Goal: Task Accomplishment & Management: Use online tool/utility

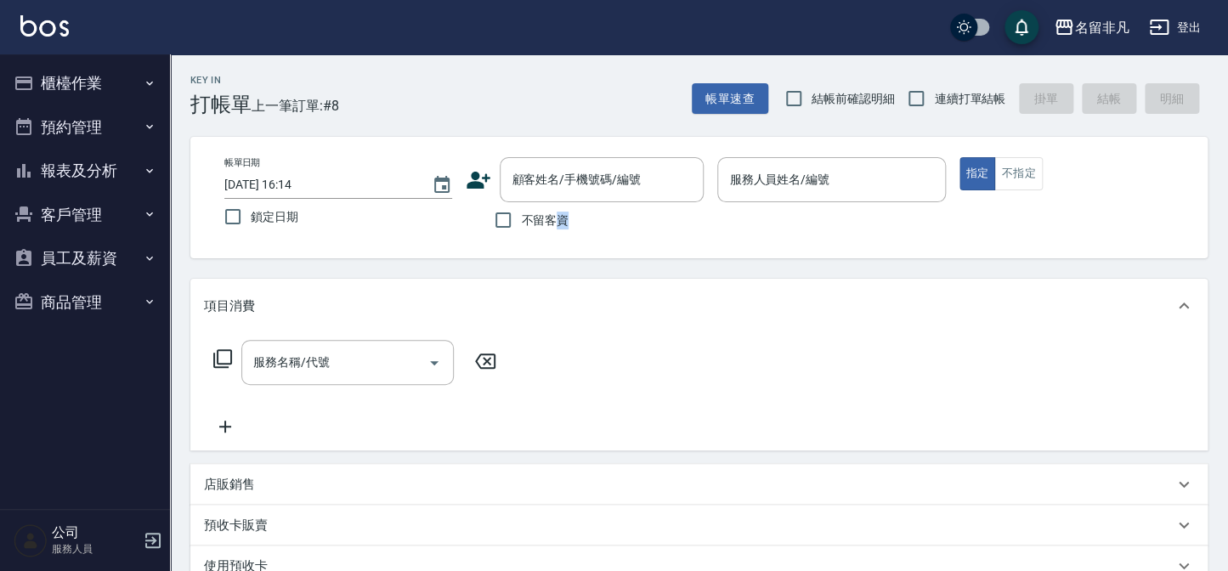
click at [564, 218] on span "不留客資" at bounding box center [545, 221] width 48 height 18
click at [512, 217] on input "不留客資" at bounding box center [503, 220] width 36 height 36
checkbox input "true"
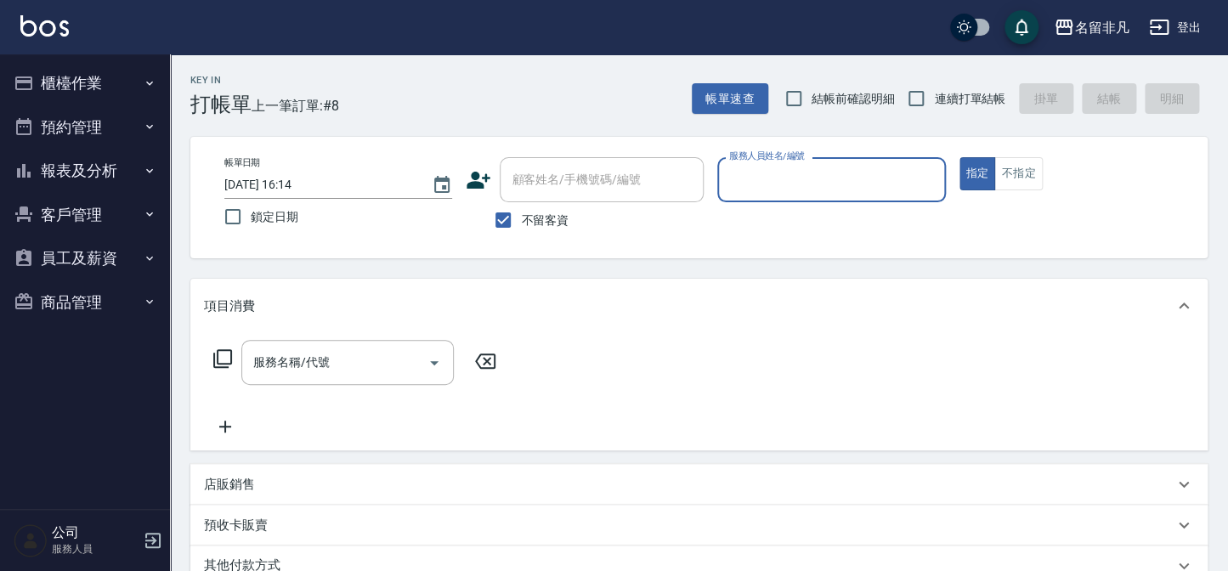
click at [782, 184] on input "服務人員姓名/編號" at bounding box center [831, 180] width 212 height 30
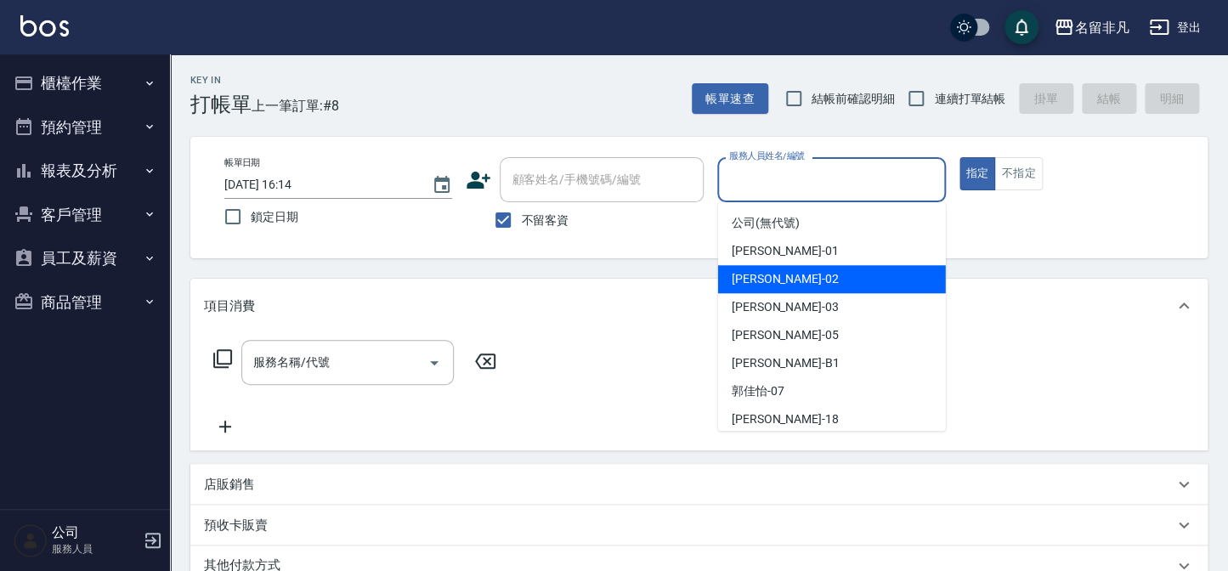
click at [769, 270] on span "[PERSON_NAME]-02" at bounding box center [784, 279] width 107 height 18
type input "[PERSON_NAME]-02"
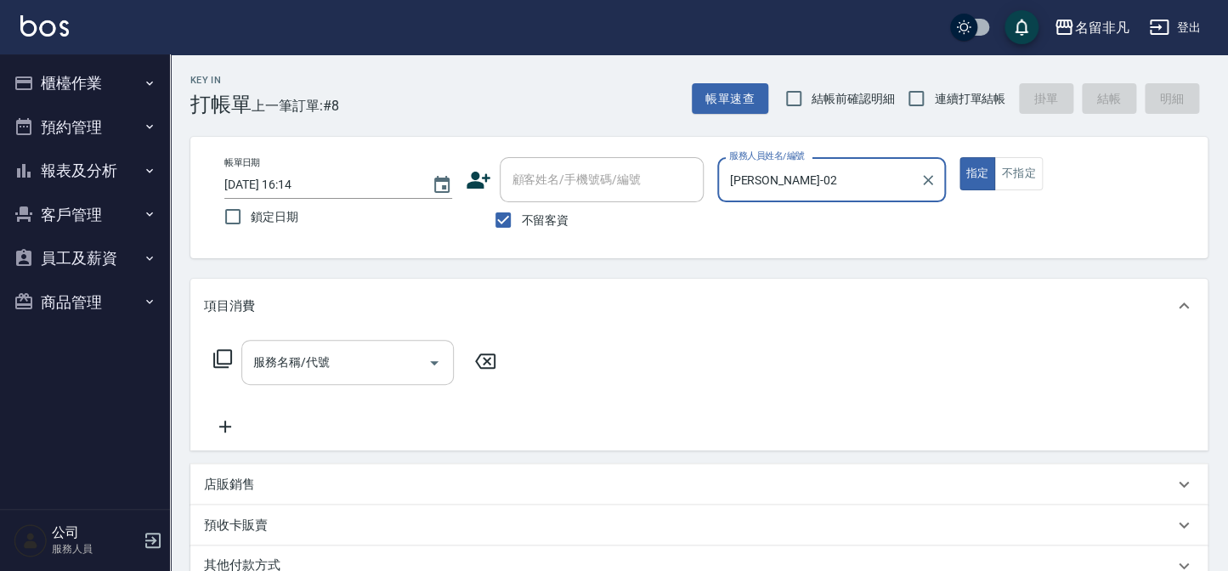
click at [350, 346] on div "服務名稱/代號" at bounding box center [347, 362] width 212 height 45
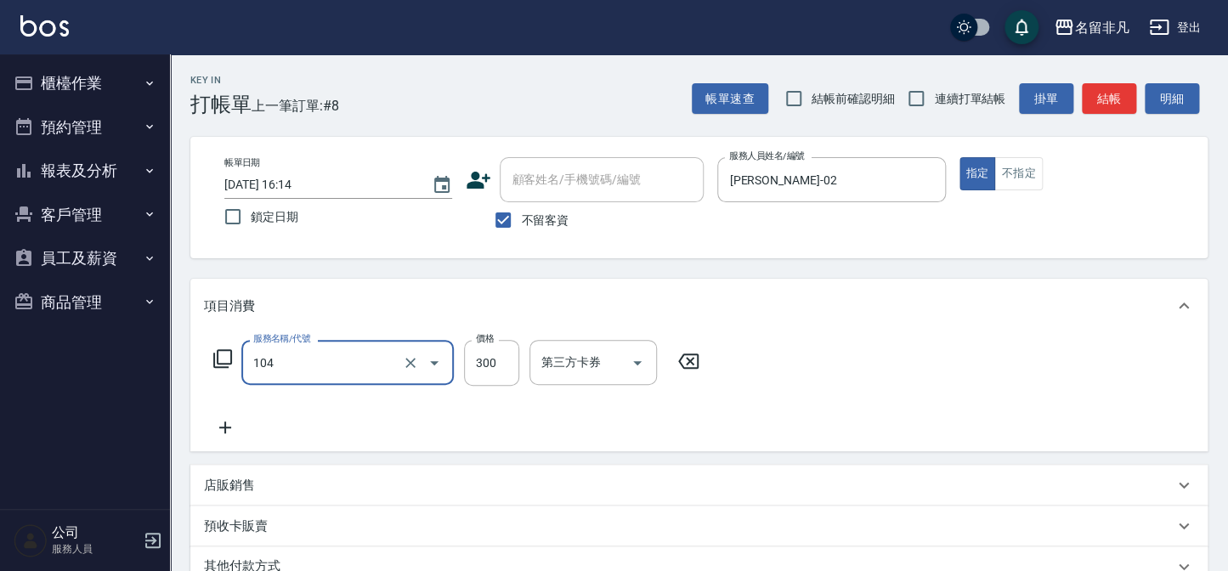
type input "洗髮(104)"
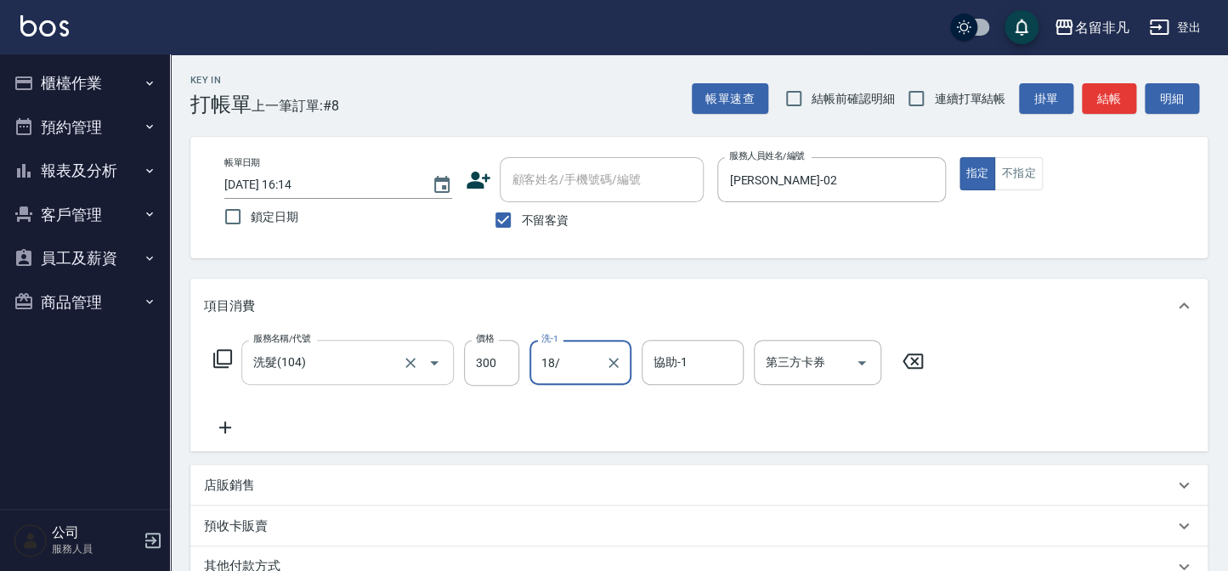
type input "18/"
click at [569, 342] on div "洗-1" at bounding box center [580, 362] width 102 height 45
type input "[PERSON_NAME]-18"
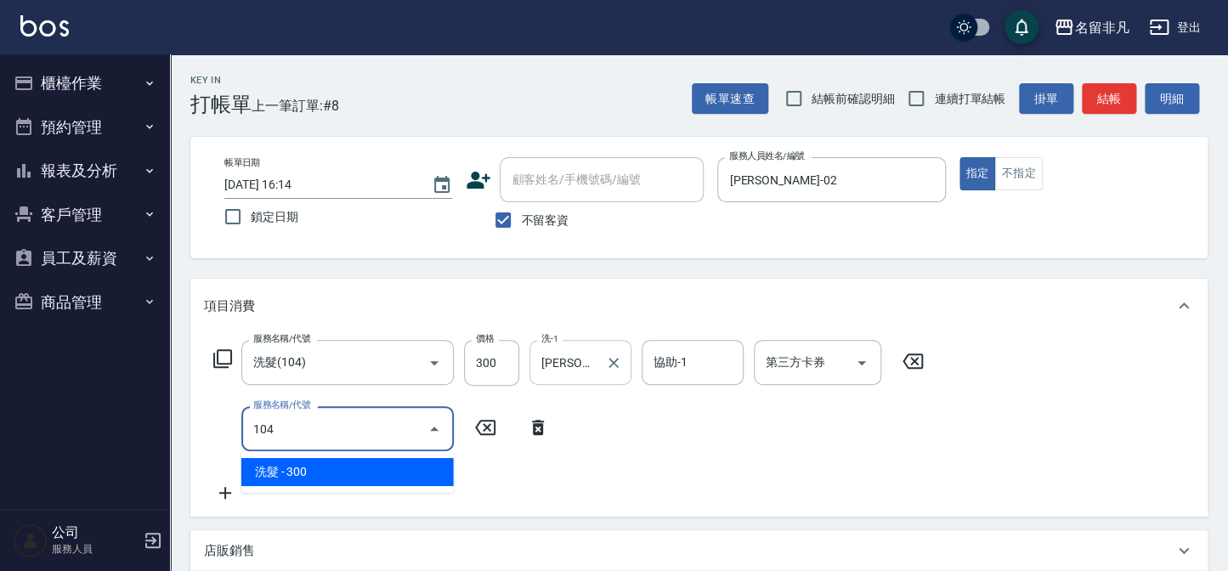
type input "洗髮(104)"
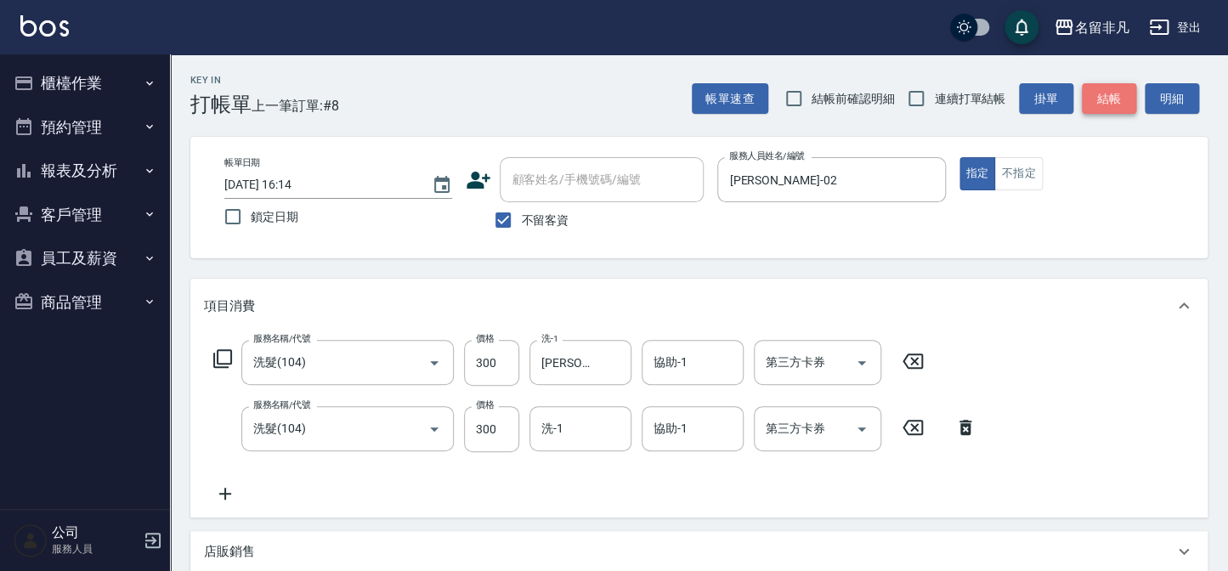
click at [1119, 93] on button "結帳" at bounding box center [1109, 98] width 54 height 31
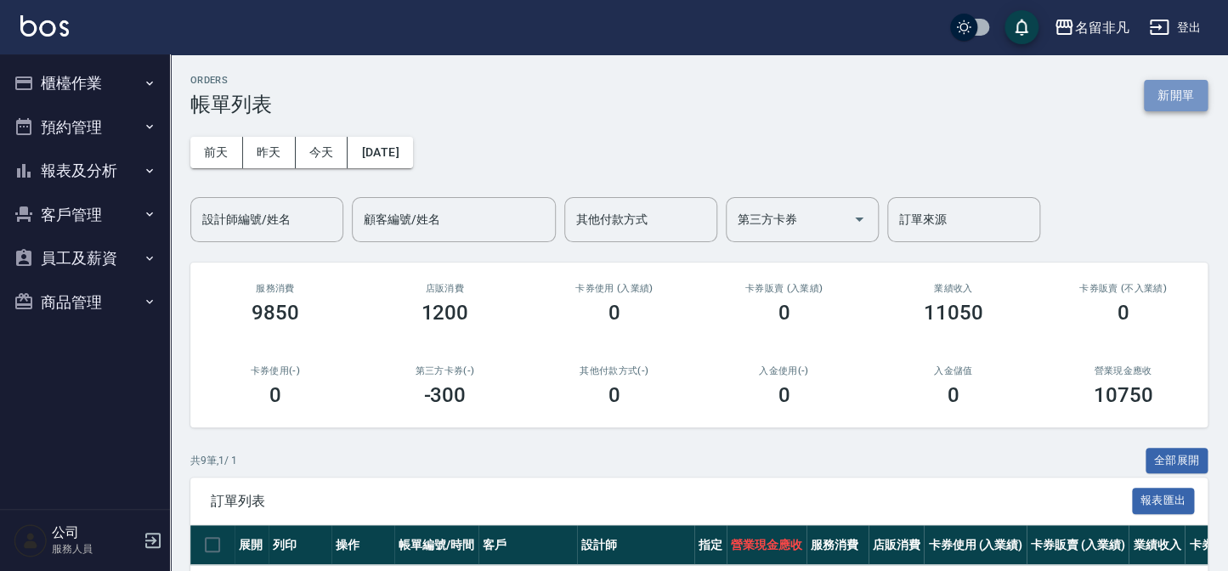
click at [1178, 93] on button "新開單" at bounding box center [1176, 95] width 64 height 31
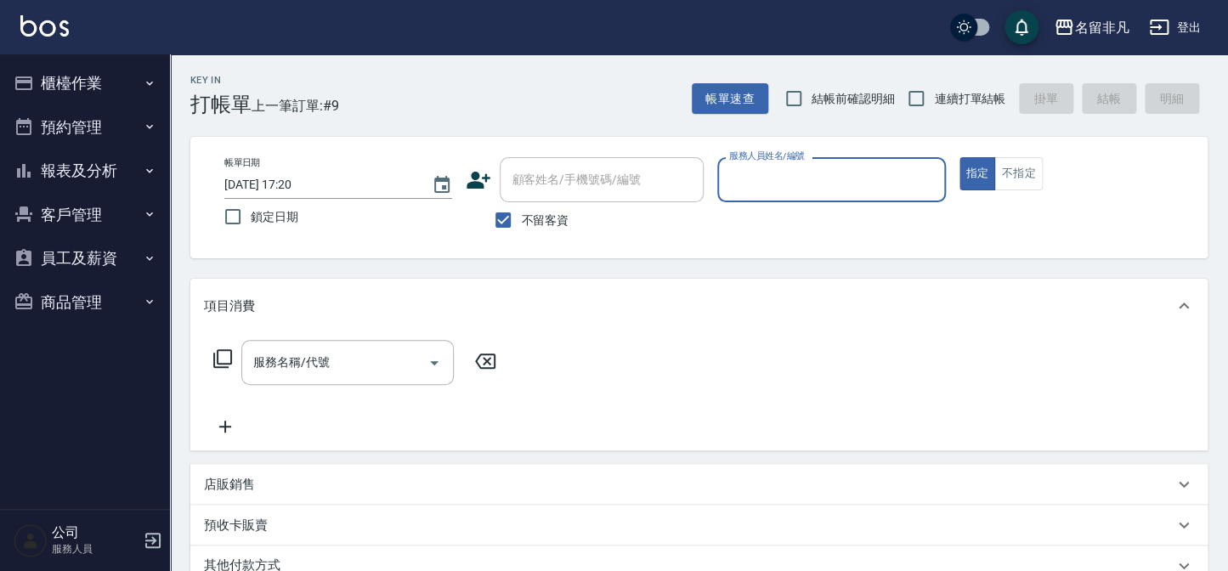
click at [787, 177] on input "服務人員姓名/編號" at bounding box center [831, 180] width 212 height 30
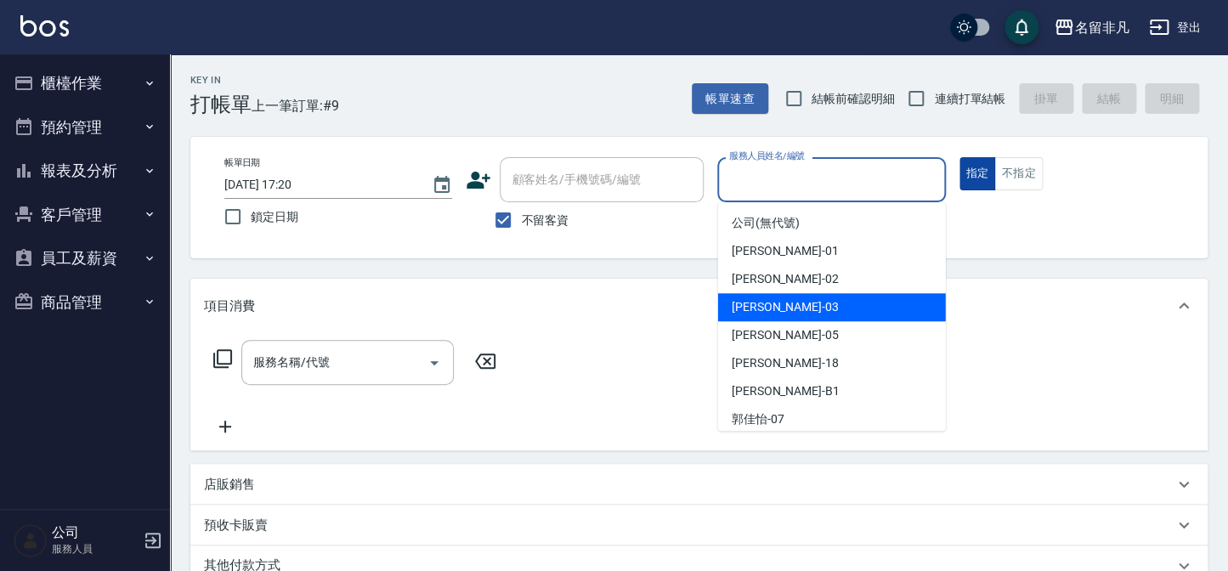
drag, startPoint x: 823, startPoint y: 302, endPoint x: 989, endPoint y: 174, distance: 209.5
click at [839, 298] on div "[PERSON_NAME] -03" at bounding box center [832, 307] width 228 height 28
type input "[PERSON_NAME]-03"
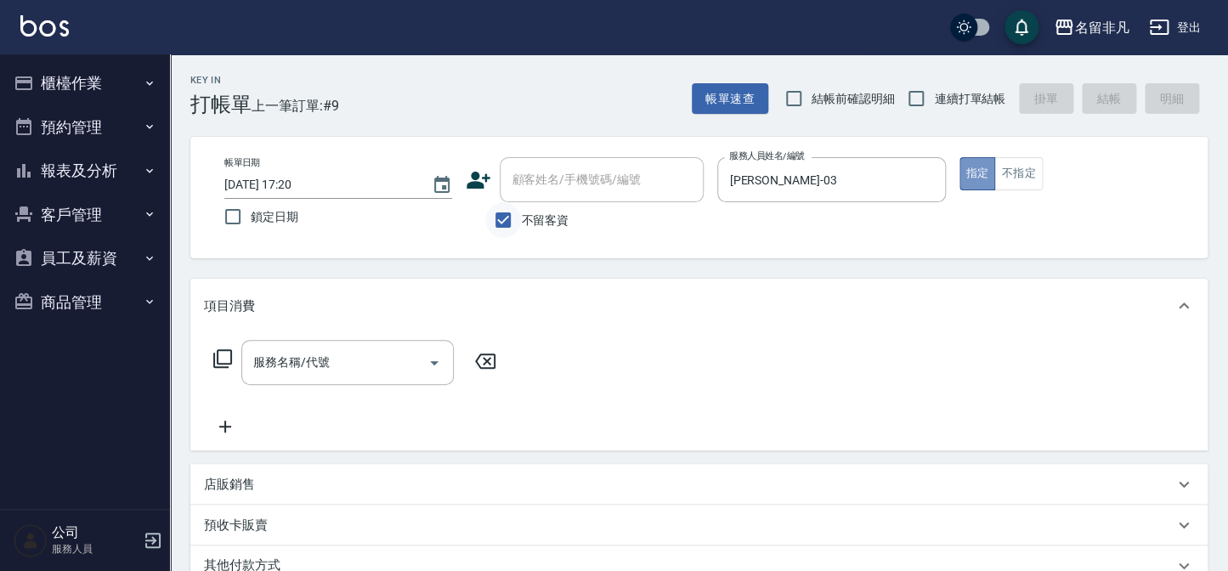
drag, startPoint x: 977, startPoint y: 161, endPoint x: 504, endPoint y: 207, distance: 475.4
click at [966, 164] on button "指定" at bounding box center [977, 173] width 37 height 33
click at [221, 358] on icon at bounding box center [222, 358] width 20 height 20
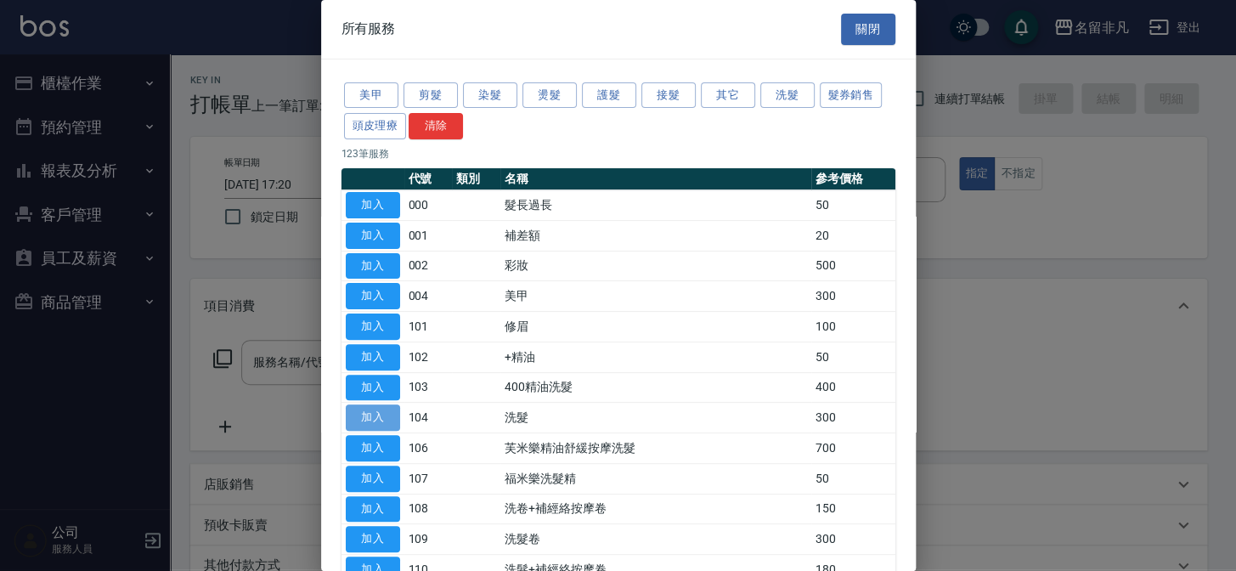
click at [353, 412] on button "加入" at bounding box center [373, 417] width 54 height 26
type input "洗髮(104)"
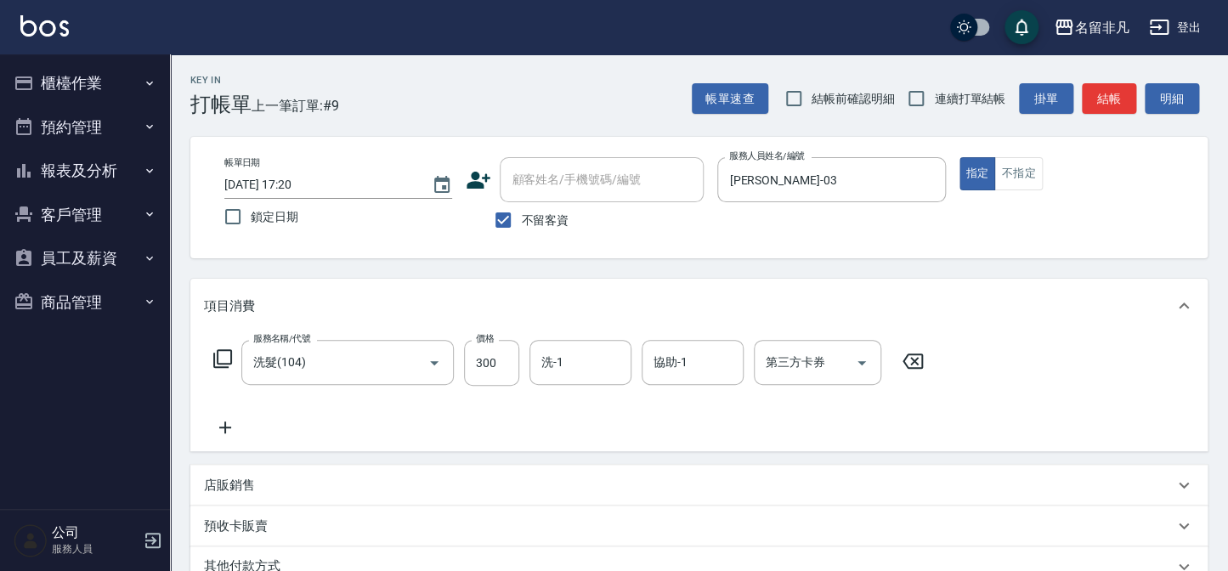
click at [233, 437] on icon at bounding box center [225, 427] width 42 height 20
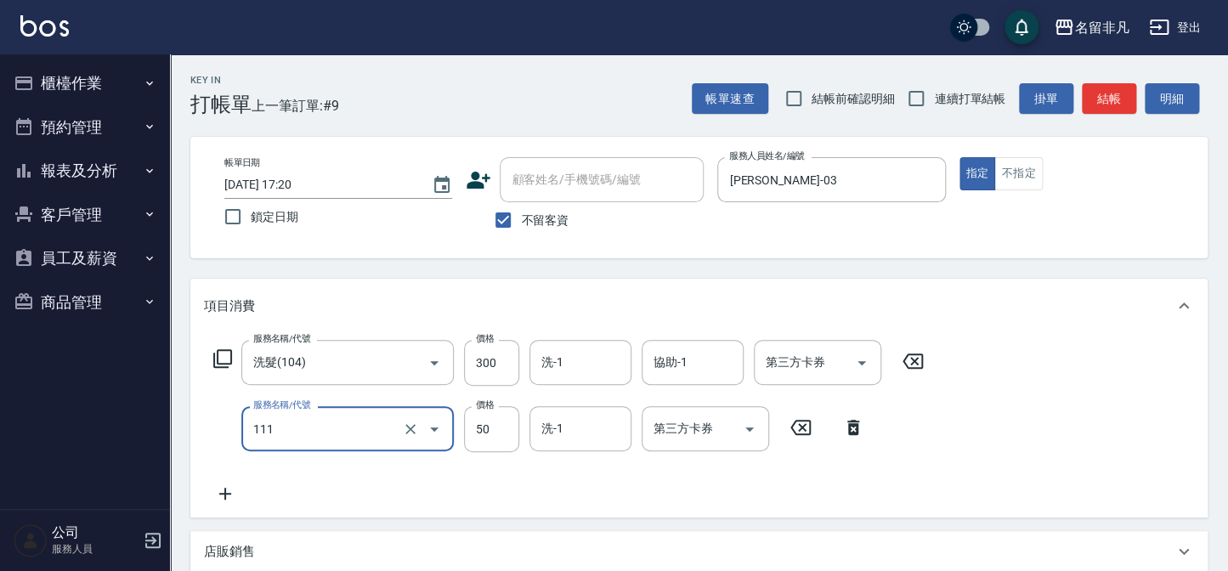
type input "上捲(111)"
click at [229, 498] on icon at bounding box center [225, 493] width 42 height 20
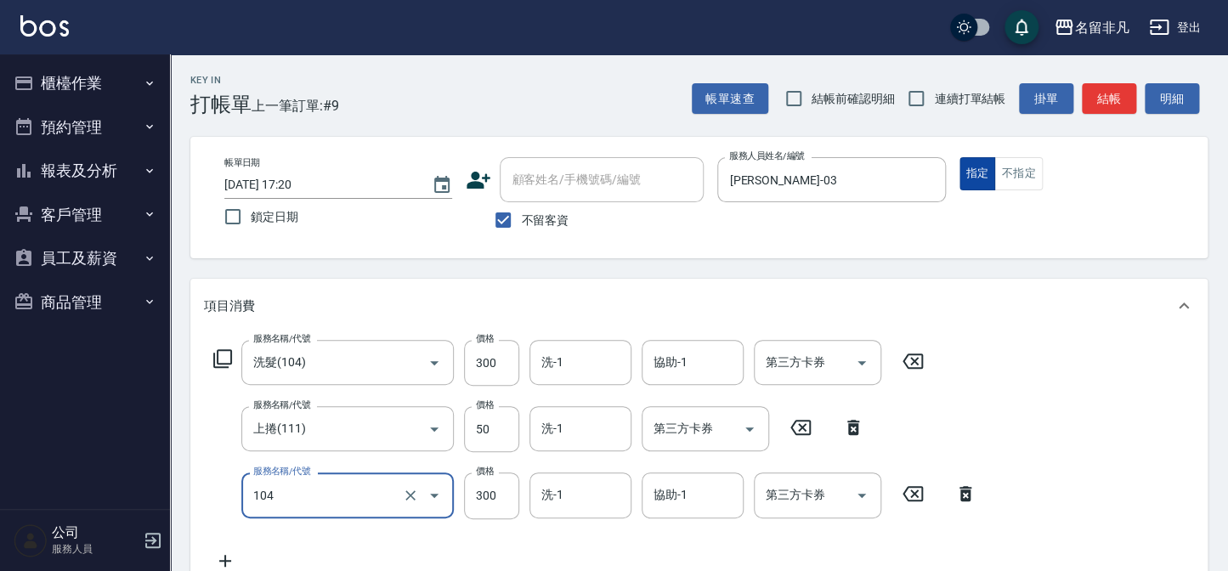
type input "洗髮(104)"
click at [976, 170] on button "指定" at bounding box center [977, 173] width 37 height 33
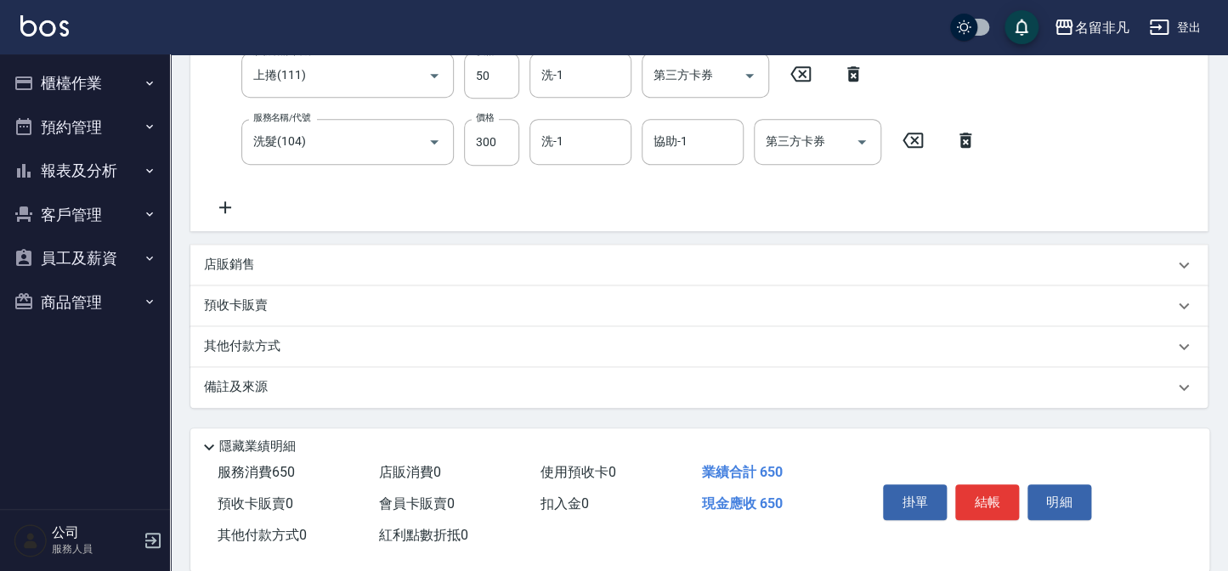
scroll to position [378, 0]
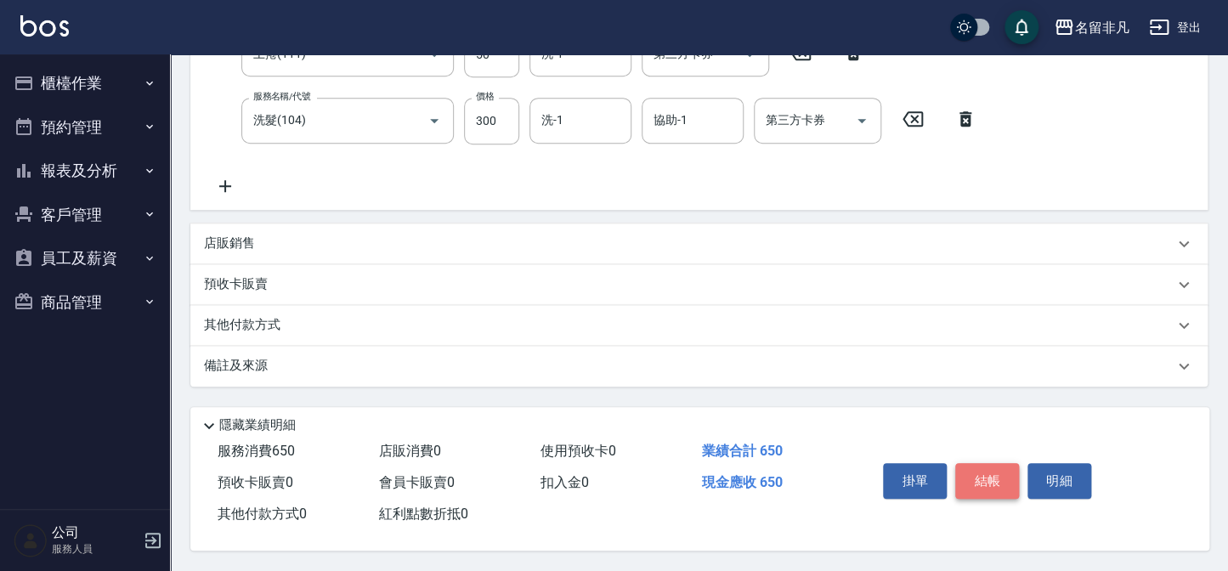
click at [972, 467] on button "結帳" at bounding box center [987, 481] width 64 height 36
